Goal: Task Accomplishment & Management: Use online tool/utility

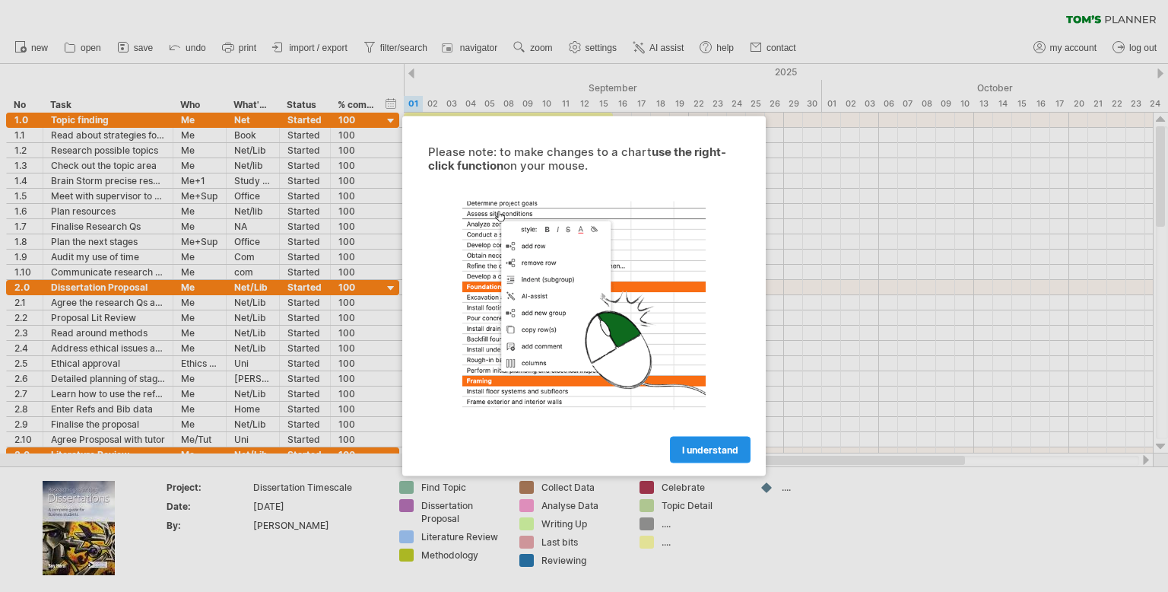
click at [696, 447] on span "I understand" at bounding box center [710, 449] width 56 height 11
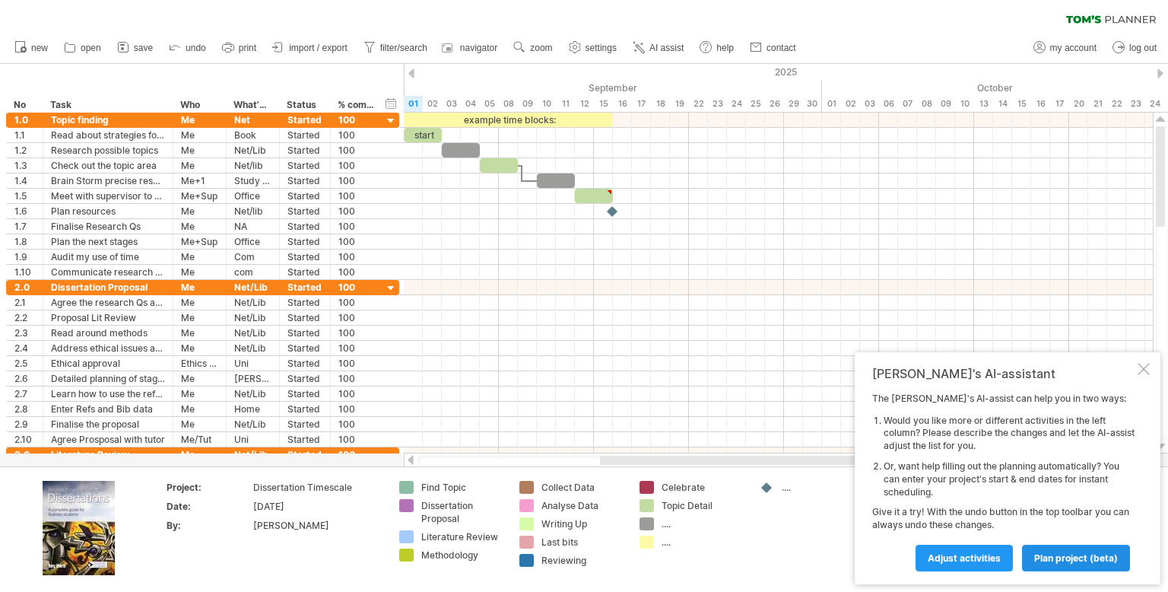
click at [1074, 558] on span "plan project (beta)" at bounding box center [1077, 557] width 84 height 11
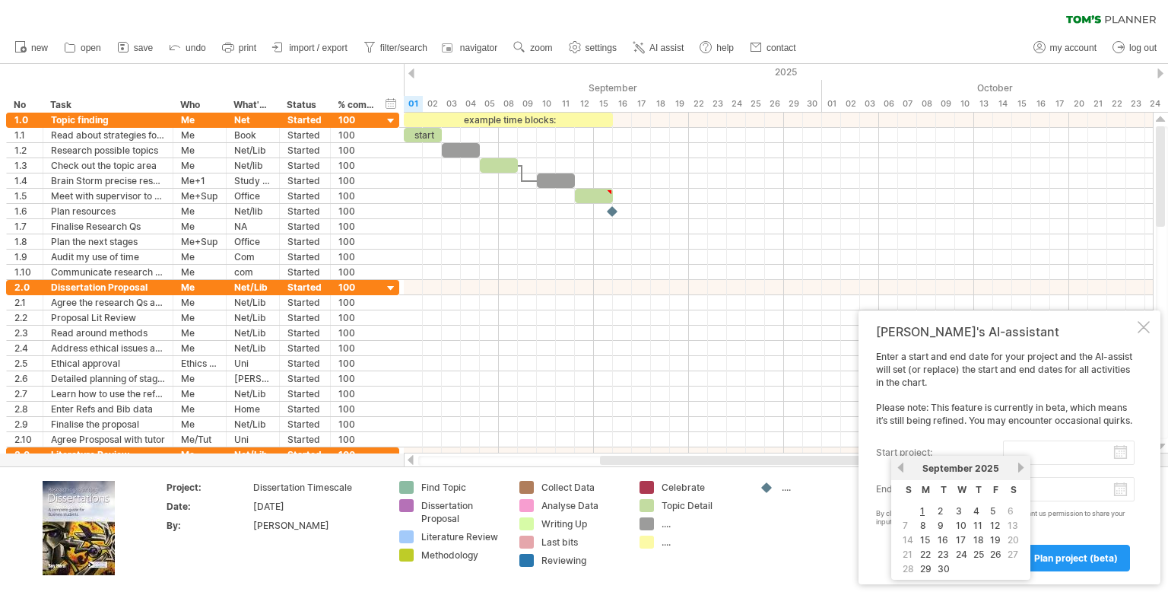
click at [1040, 457] on input "start project:" at bounding box center [1069, 452] width 132 height 24
click at [927, 537] on link "15" at bounding box center [925, 539] width 13 height 14
type input "********"
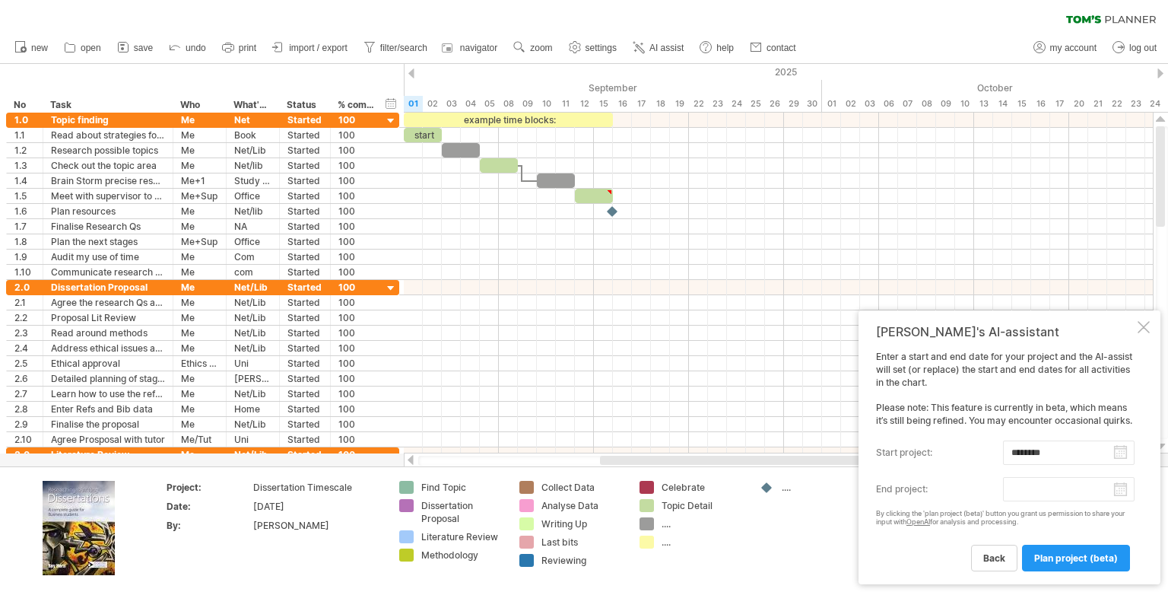
click at [1037, 485] on body "progress(100%) Trying to reach [DOMAIN_NAME] Connected again... 0% clear filter…" at bounding box center [584, 297] width 1168 height 595
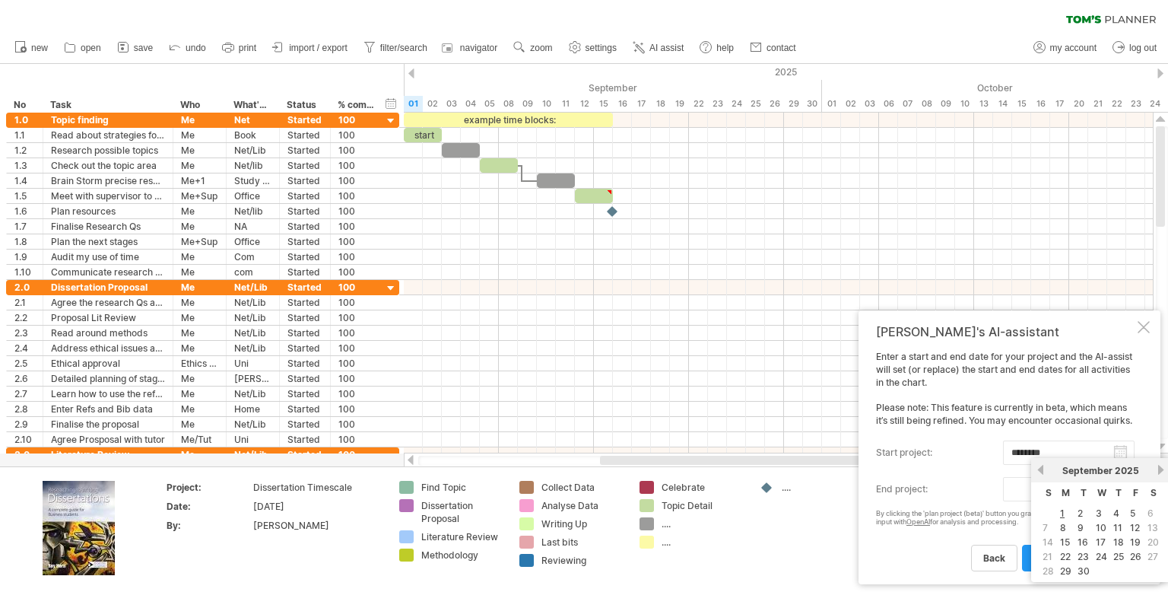
click at [1160, 472] on link "next" at bounding box center [1160, 469] width 11 height 11
click at [1135, 538] on link "19" at bounding box center [1136, 542] width 14 height 14
type input "********"
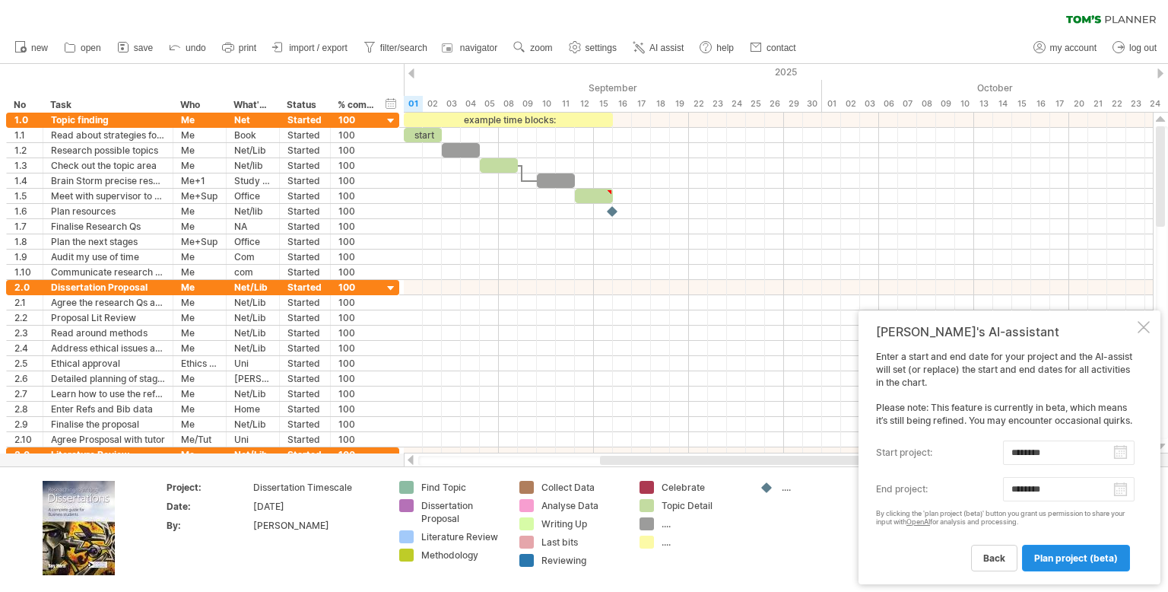
click at [1085, 561] on span "plan project (beta)" at bounding box center [1077, 557] width 84 height 11
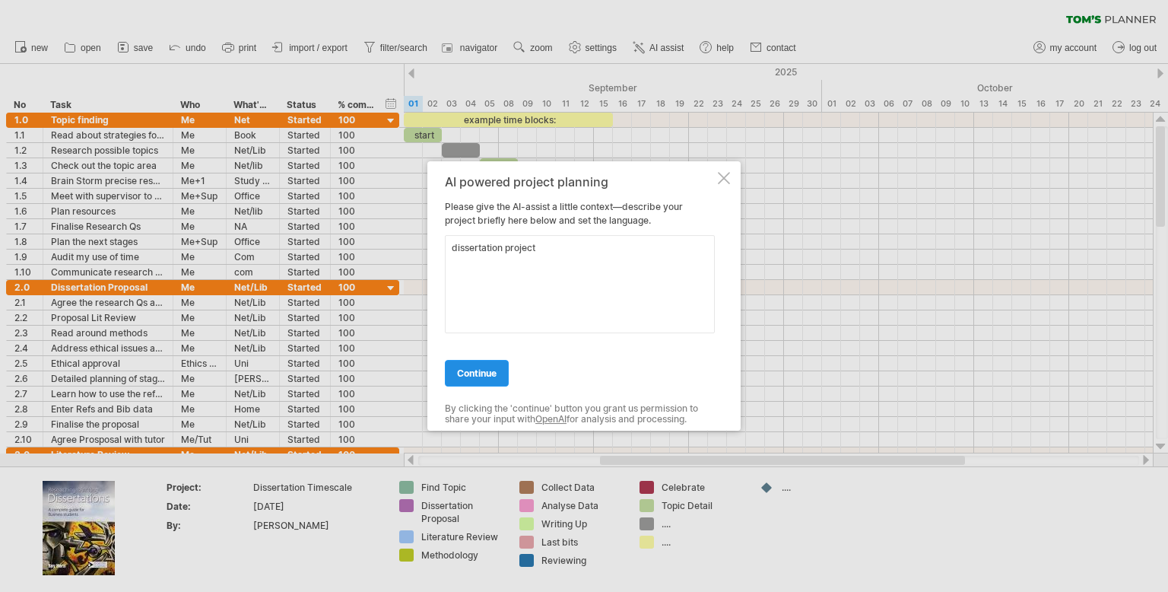
type textarea "dissertation project"
click at [483, 371] on span "continue" at bounding box center [477, 372] width 40 height 11
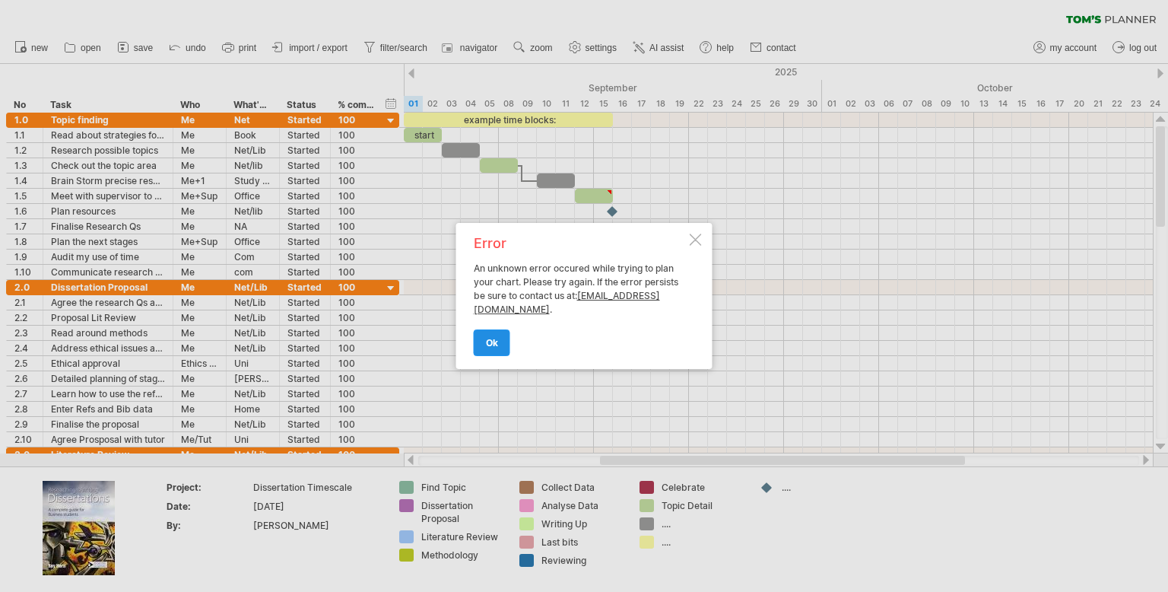
click at [497, 342] on link "ok" at bounding box center [492, 342] width 37 height 27
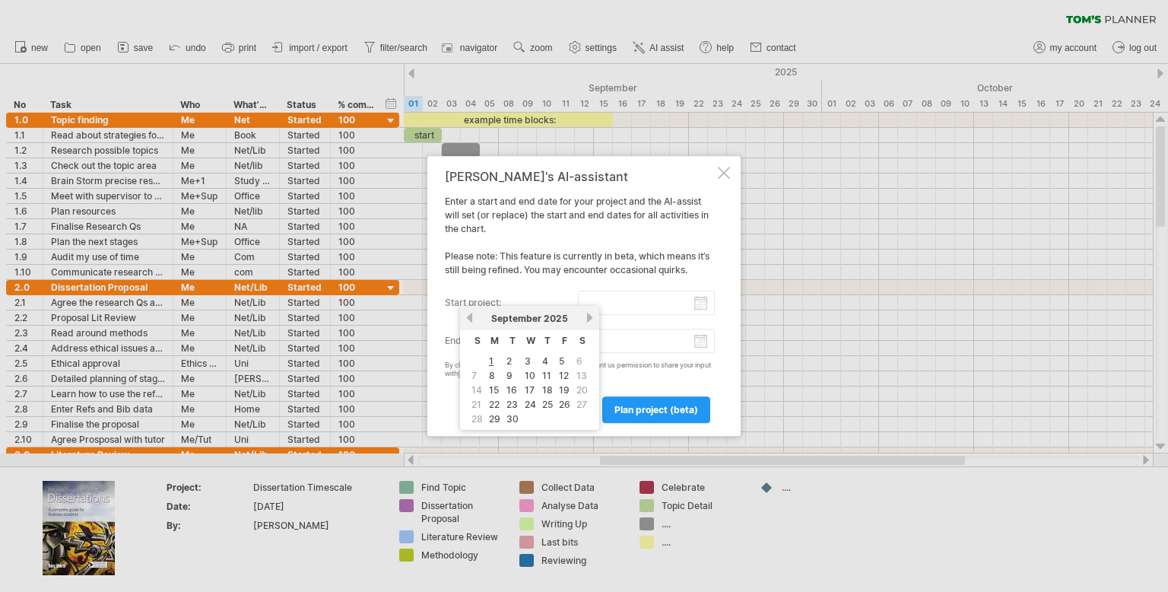
click at [592, 301] on input "start project:" at bounding box center [647, 303] width 138 height 24
click at [493, 385] on link "15" at bounding box center [494, 390] width 13 height 14
type input "********"
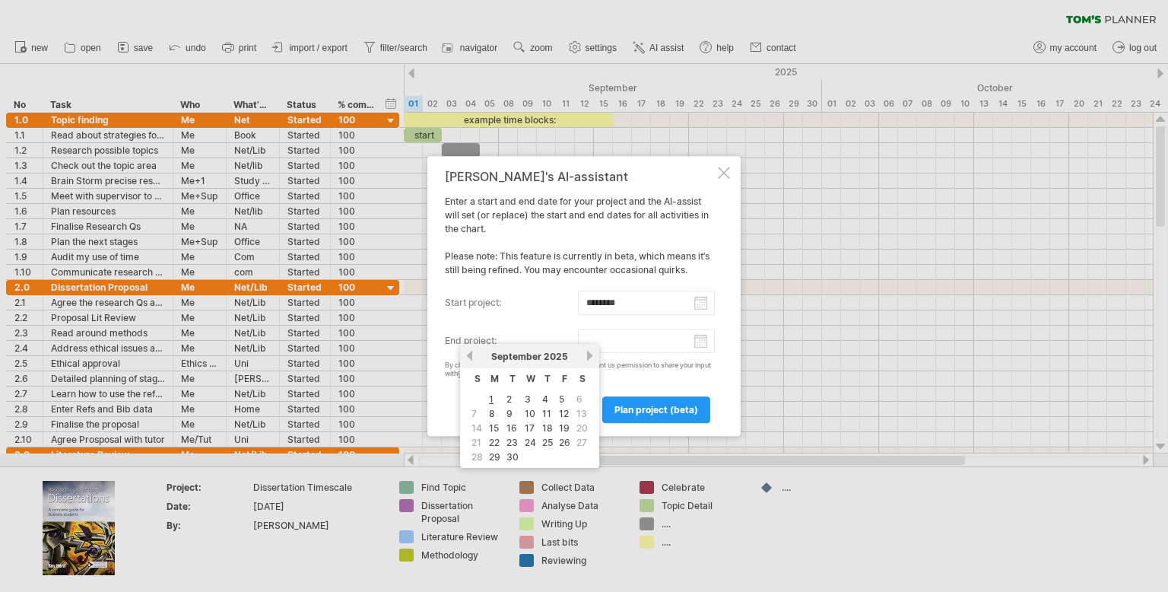
click at [619, 341] on input "end project:" at bounding box center [647, 341] width 138 height 24
click at [590, 363] on div "previous next [DATE]" at bounding box center [529, 356] width 139 height 24
click at [590, 358] on link "next" at bounding box center [589, 355] width 11 height 11
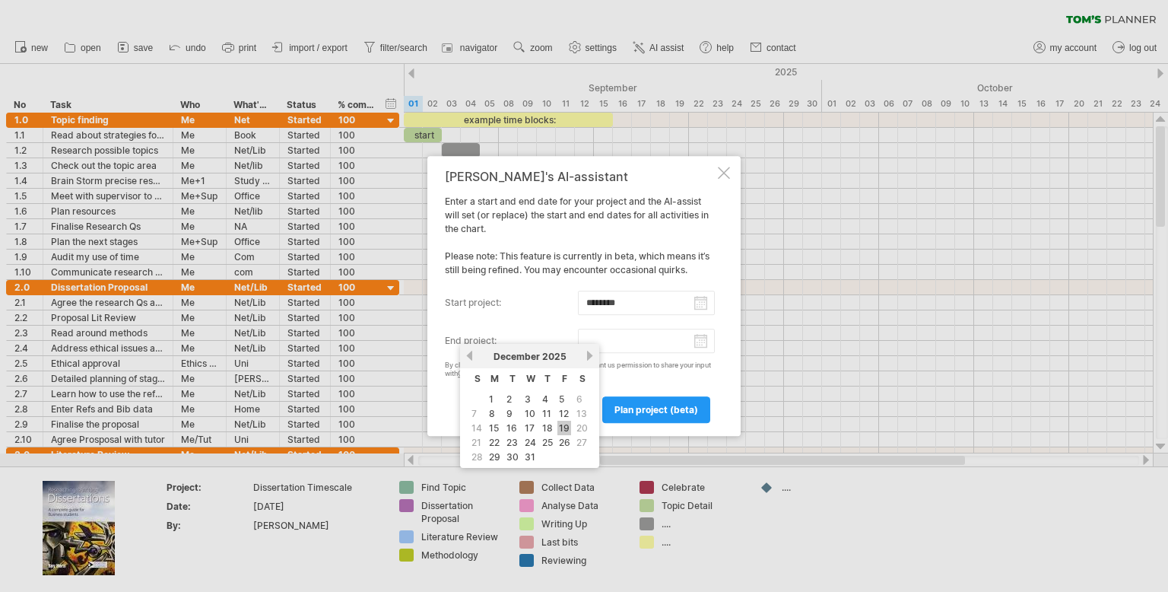
click at [562, 427] on link "19" at bounding box center [565, 428] width 14 height 14
type input "********"
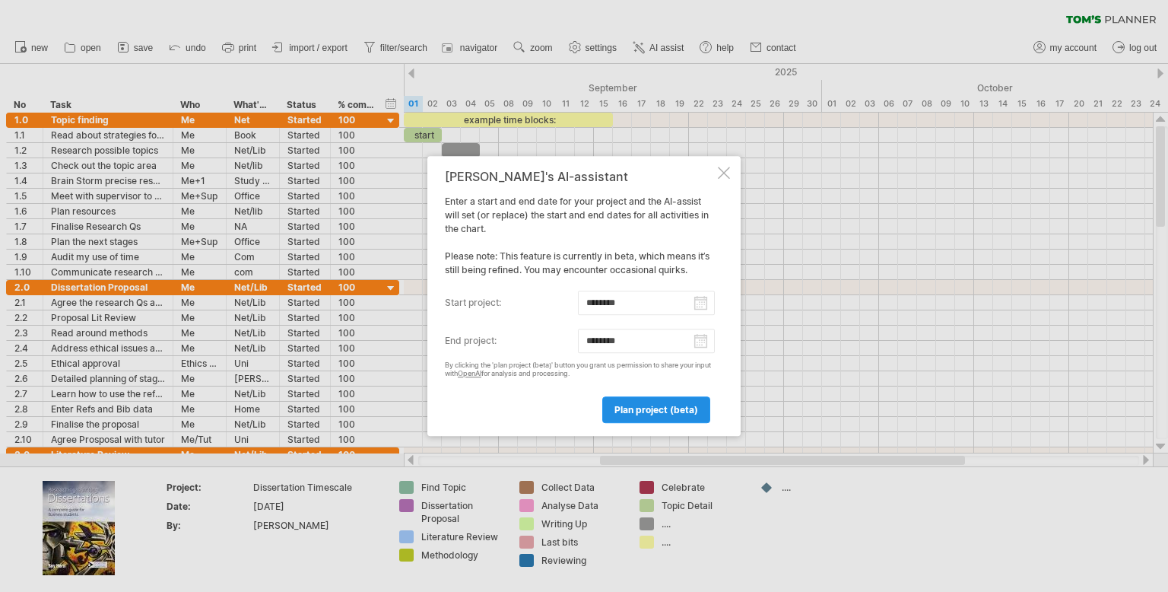
click at [631, 412] on span "plan project (beta)" at bounding box center [657, 409] width 84 height 11
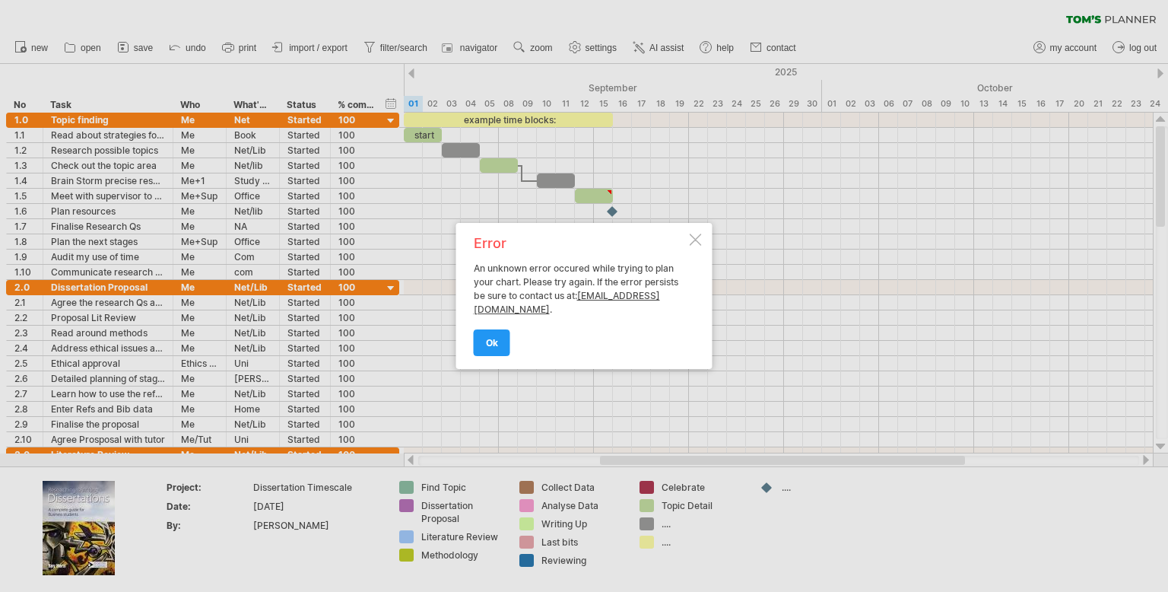
click at [700, 239] on div at bounding box center [696, 240] width 12 height 12
